Goal: Task Accomplishment & Management: Use online tool/utility

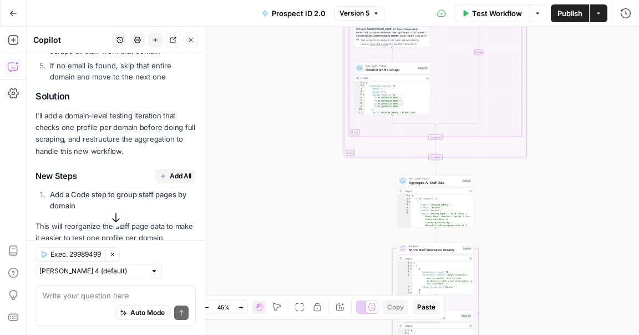
scroll to position [491, 0]
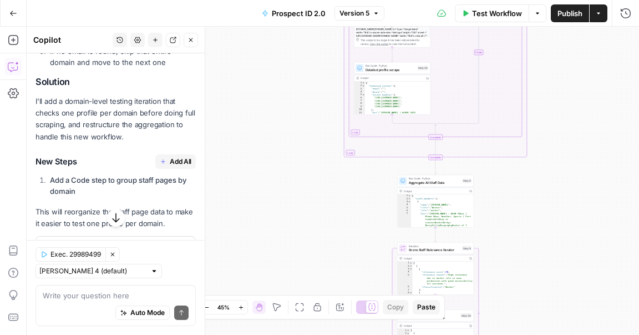
click at [177, 157] on span "Add All" at bounding box center [181, 162] width 22 height 10
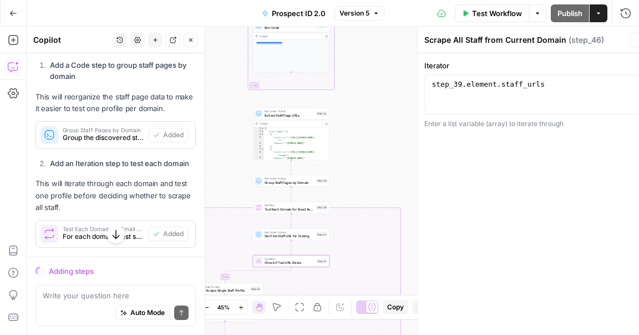
scroll to position [786, 0]
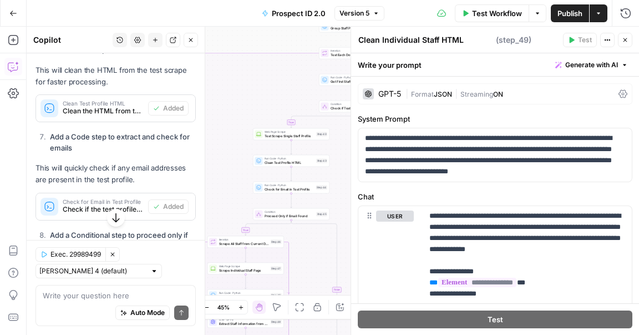
type textarea "Extract Staff Information from Page"
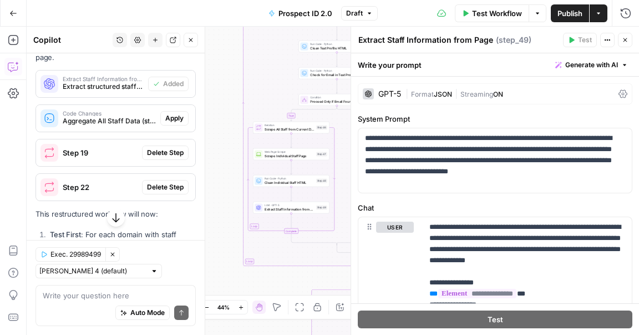
scroll to position [1707, 0]
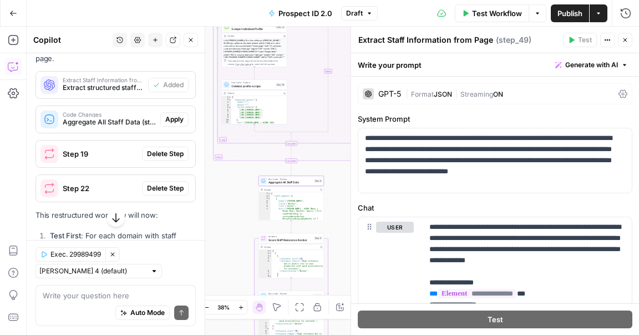
click at [175, 114] on span "Apply" at bounding box center [174, 119] width 18 height 10
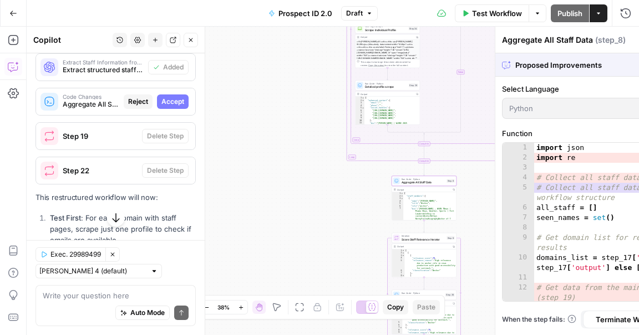
scroll to position [1689, 0]
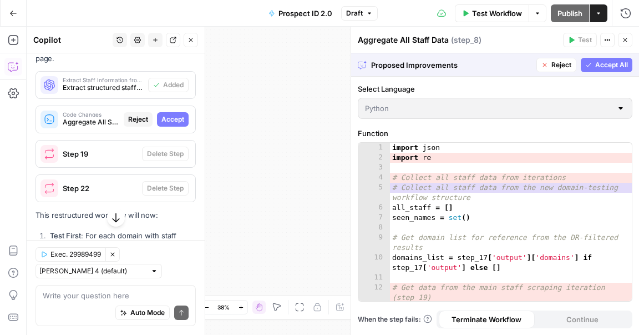
click at [175, 114] on span "Accept" at bounding box center [172, 119] width 23 height 10
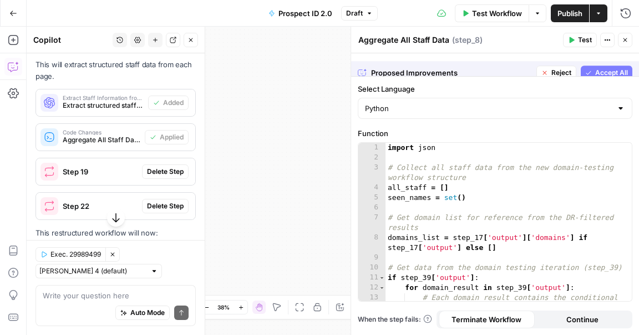
scroll to position [1707, 0]
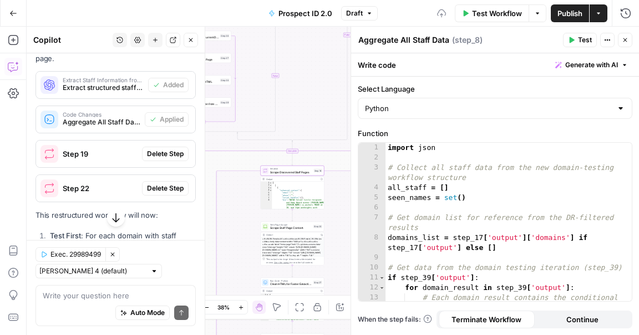
click at [163, 146] on div "Step 19 Delete Step" at bounding box center [115, 154] width 159 height 18
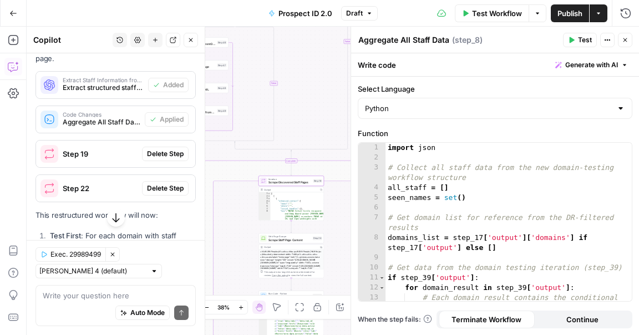
click at [161, 149] on span "Delete Step" at bounding box center [165, 154] width 37 height 10
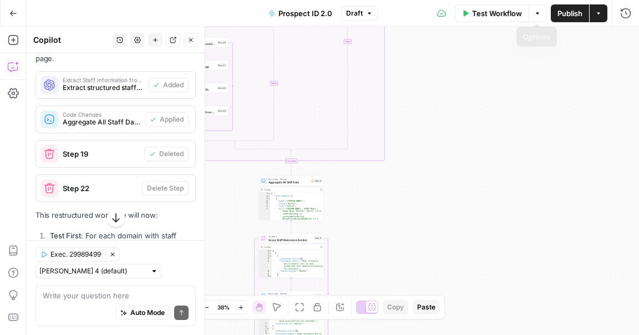
click at [558, 11] on span "Publish" at bounding box center [570, 13] width 25 height 11
